Goal: Task Accomplishment & Management: Complete application form

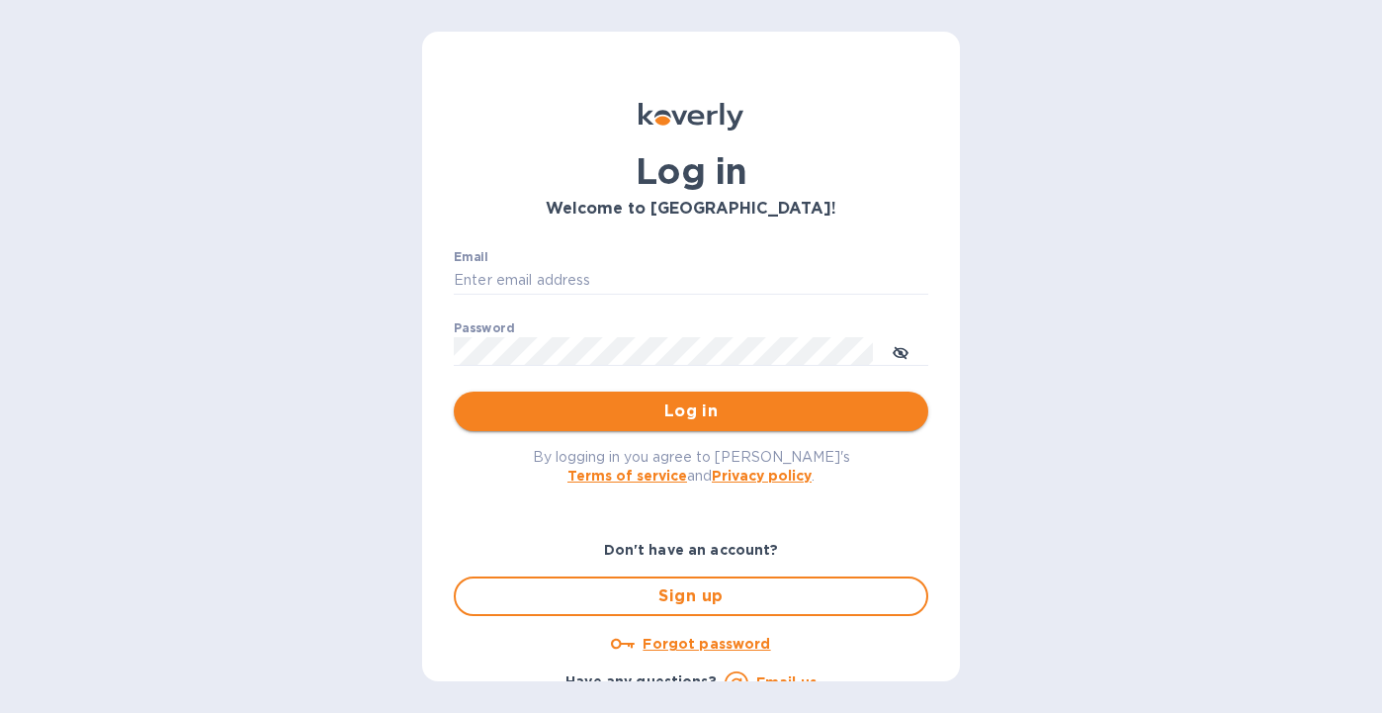
type input "[EMAIL_ADDRESS][DOMAIN_NAME]"
click at [660, 407] on span "Log in" at bounding box center [691, 411] width 443 height 24
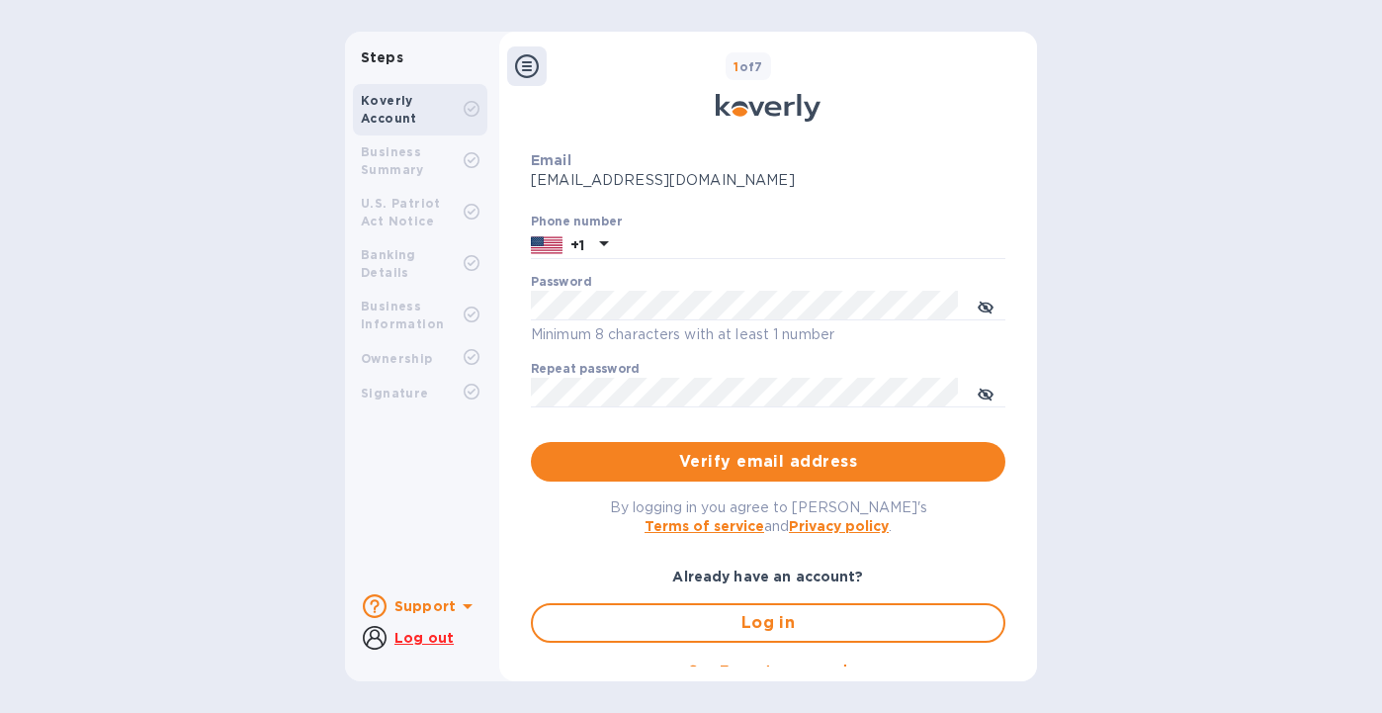
scroll to position [255, 0]
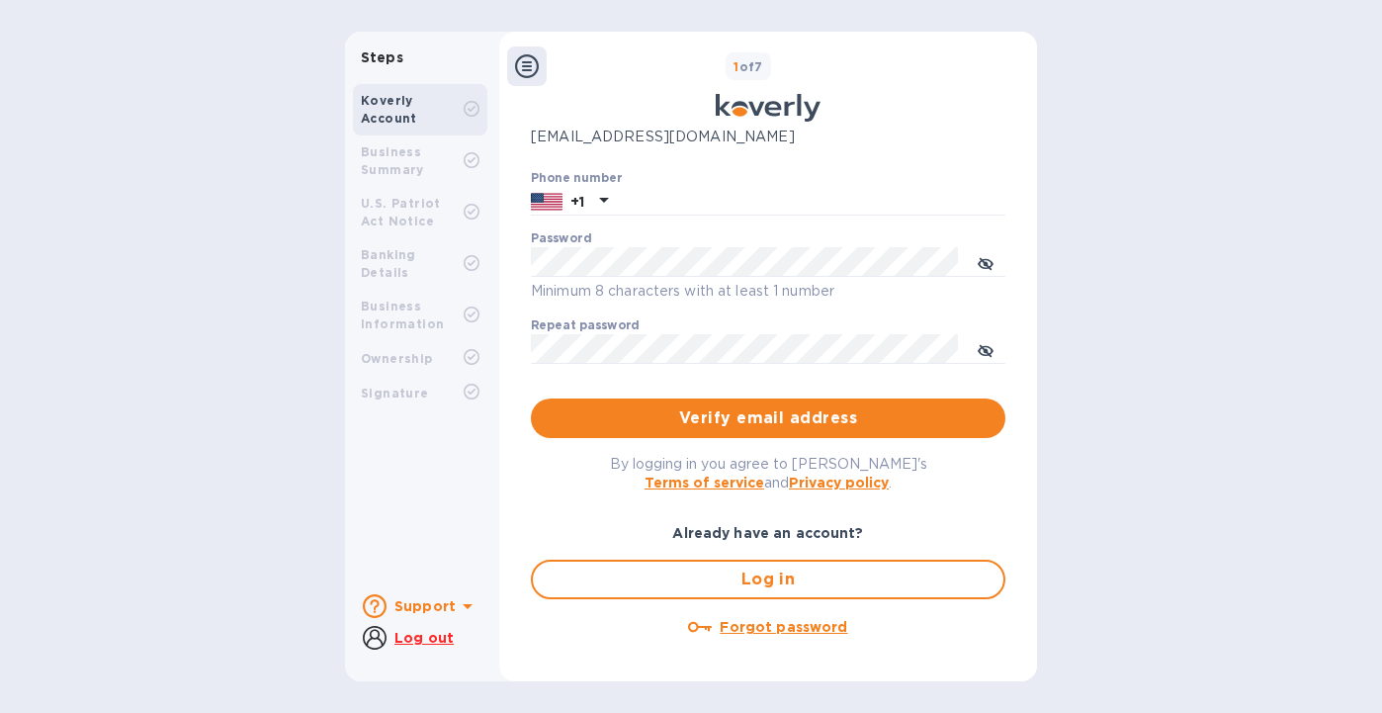
click at [384, 119] on b "Koverly Account" at bounding box center [389, 109] width 56 height 33
click at [717, 416] on span "Verify email address" at bounding box center [768, 418] width 443 height 24
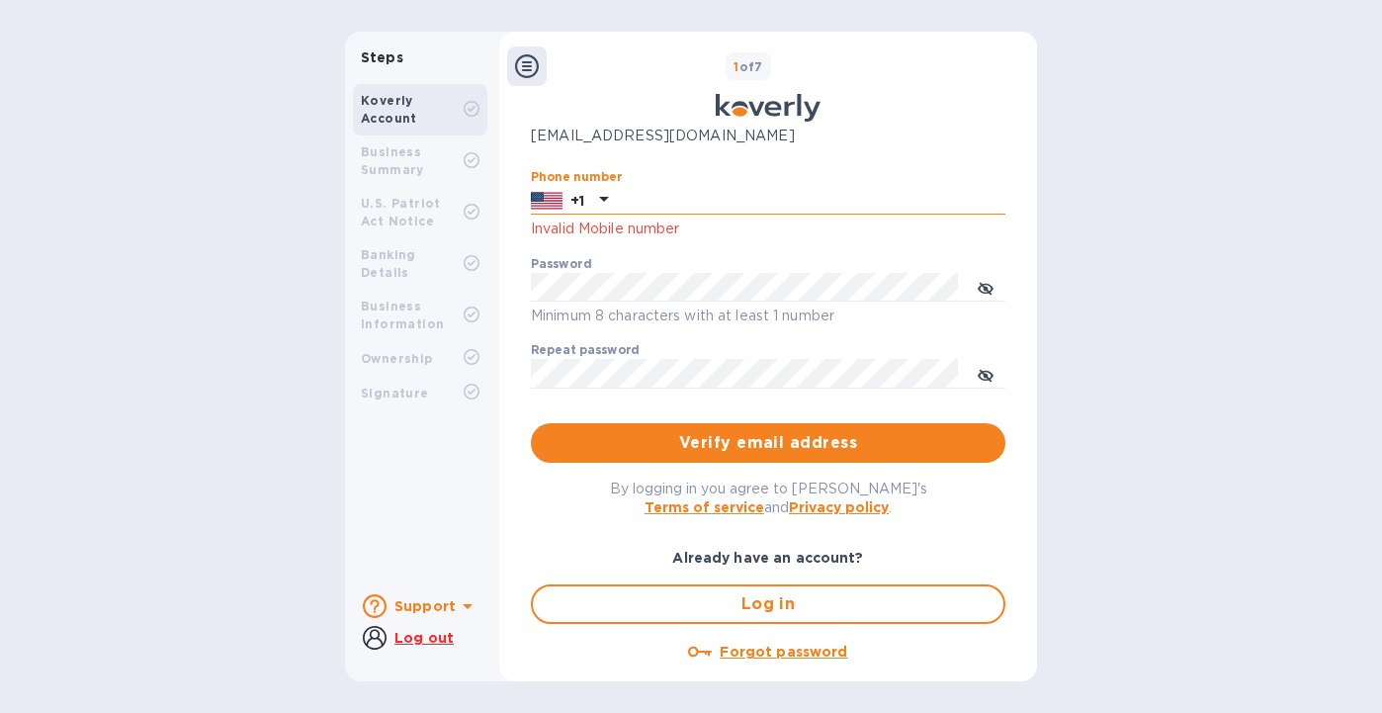
click at [692, 201] on input "text" at bounding box center [811, 201] width 390 height 30
type input "5104327260"
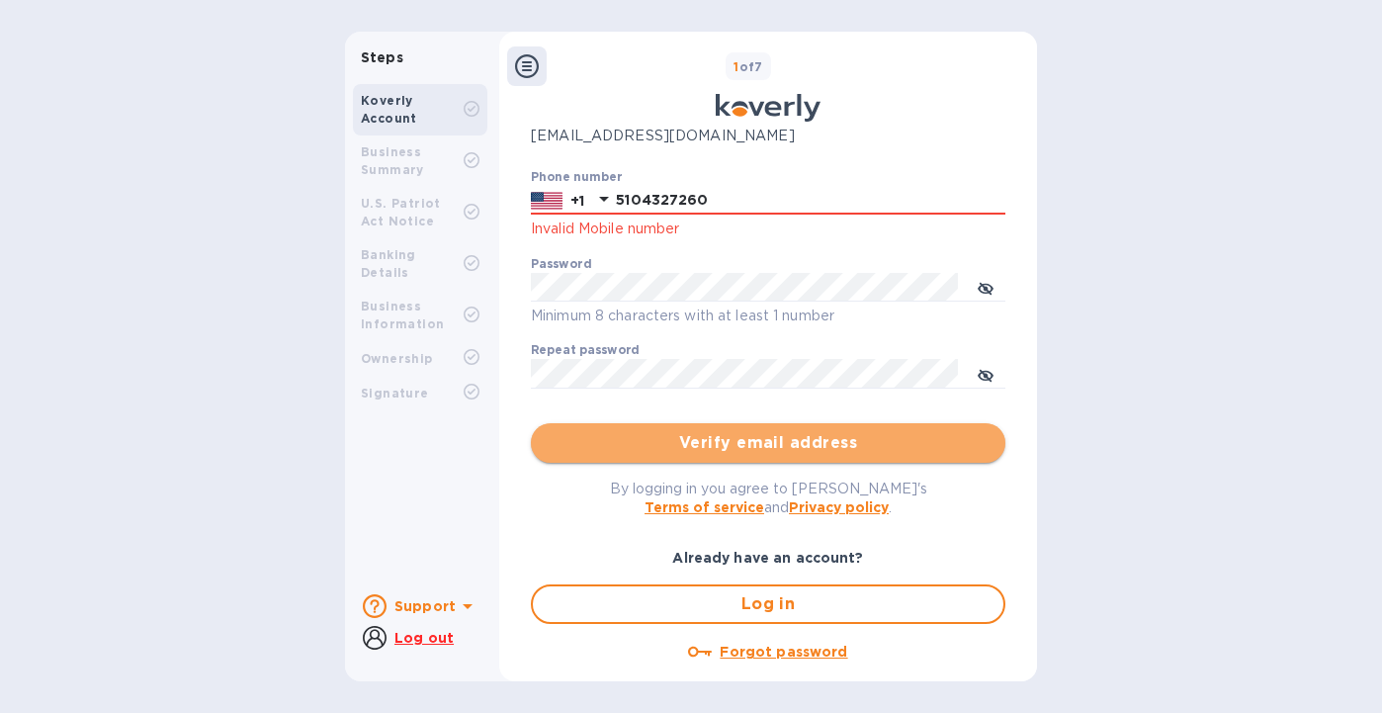
click at [748, 443] on span "Verify email address" at bounding box center [768, 443] width 443 height 24
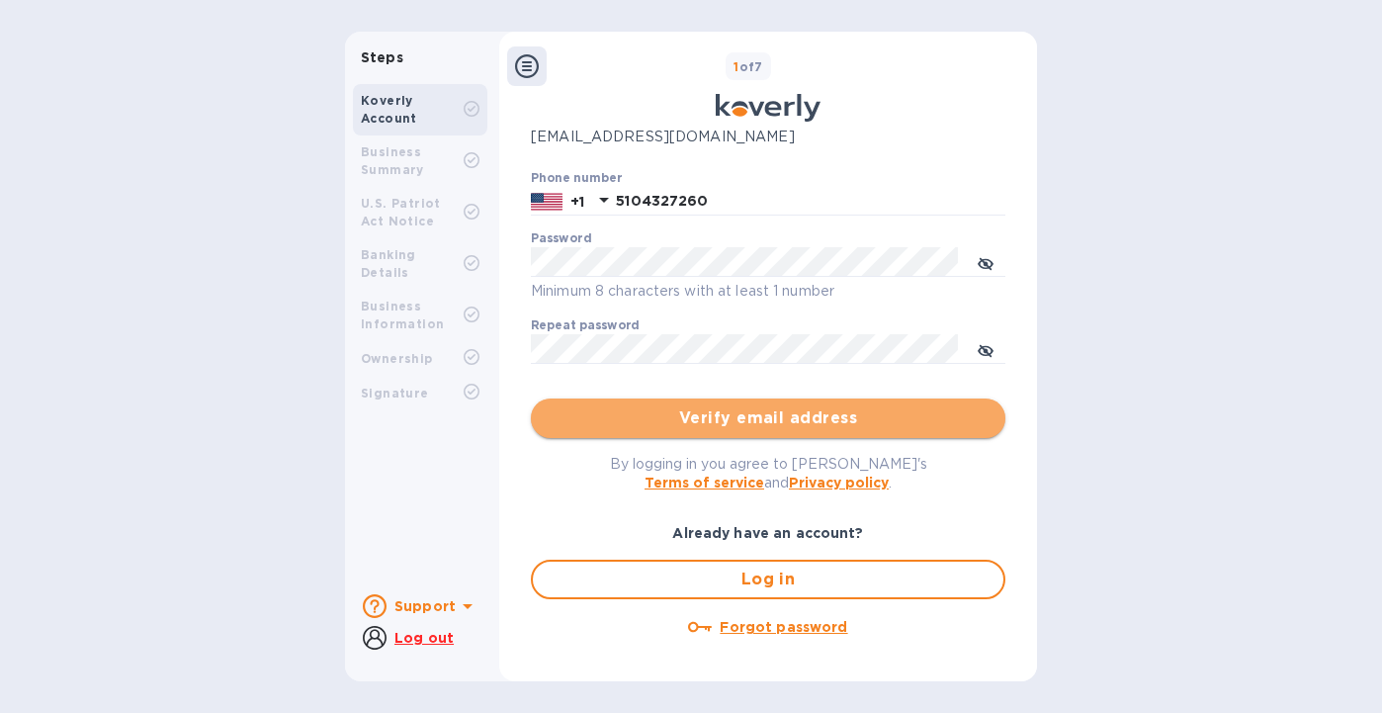
click at [746, 427] on span "Verify email address" at bounding box center [768, 418] width 443 height 24
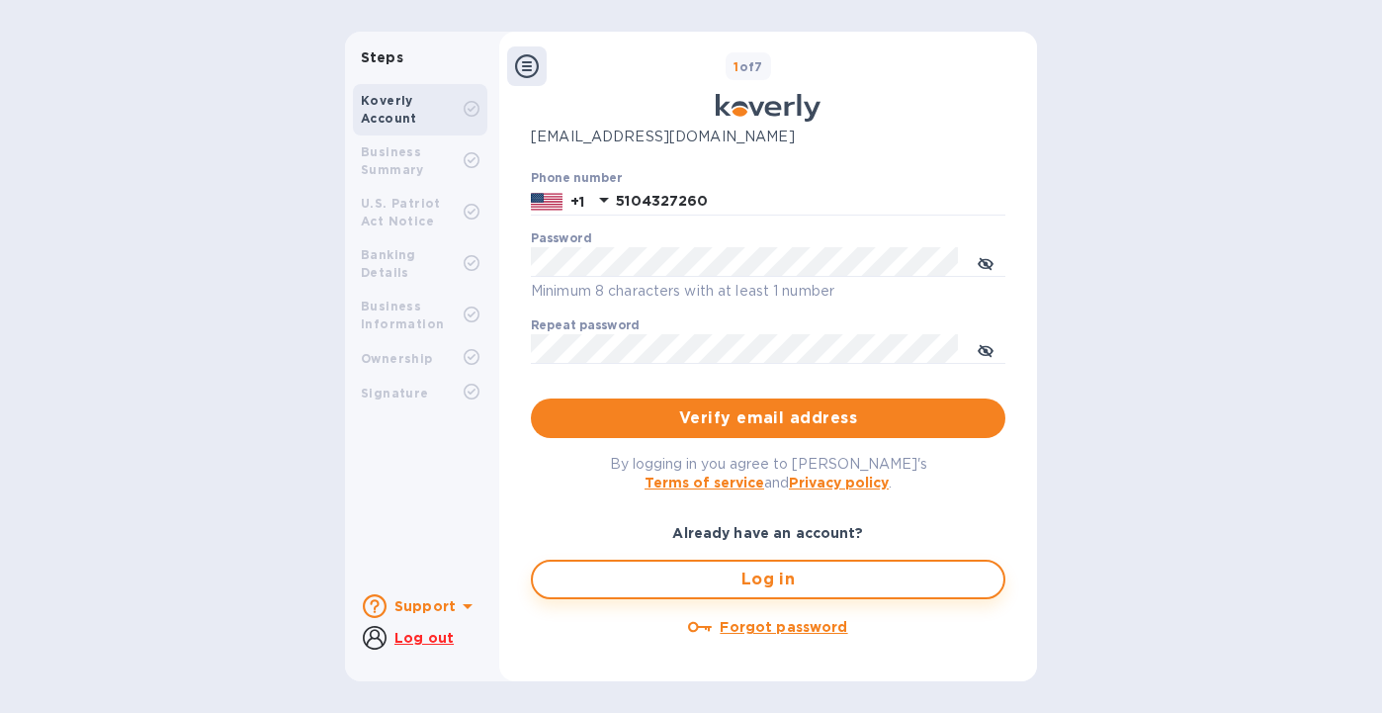
click at [746, 571] on span "Log in" at bounding box center [768, 580] width 439 height 24
